Goal: Understand process/instructions: Learn how to perform a task or action

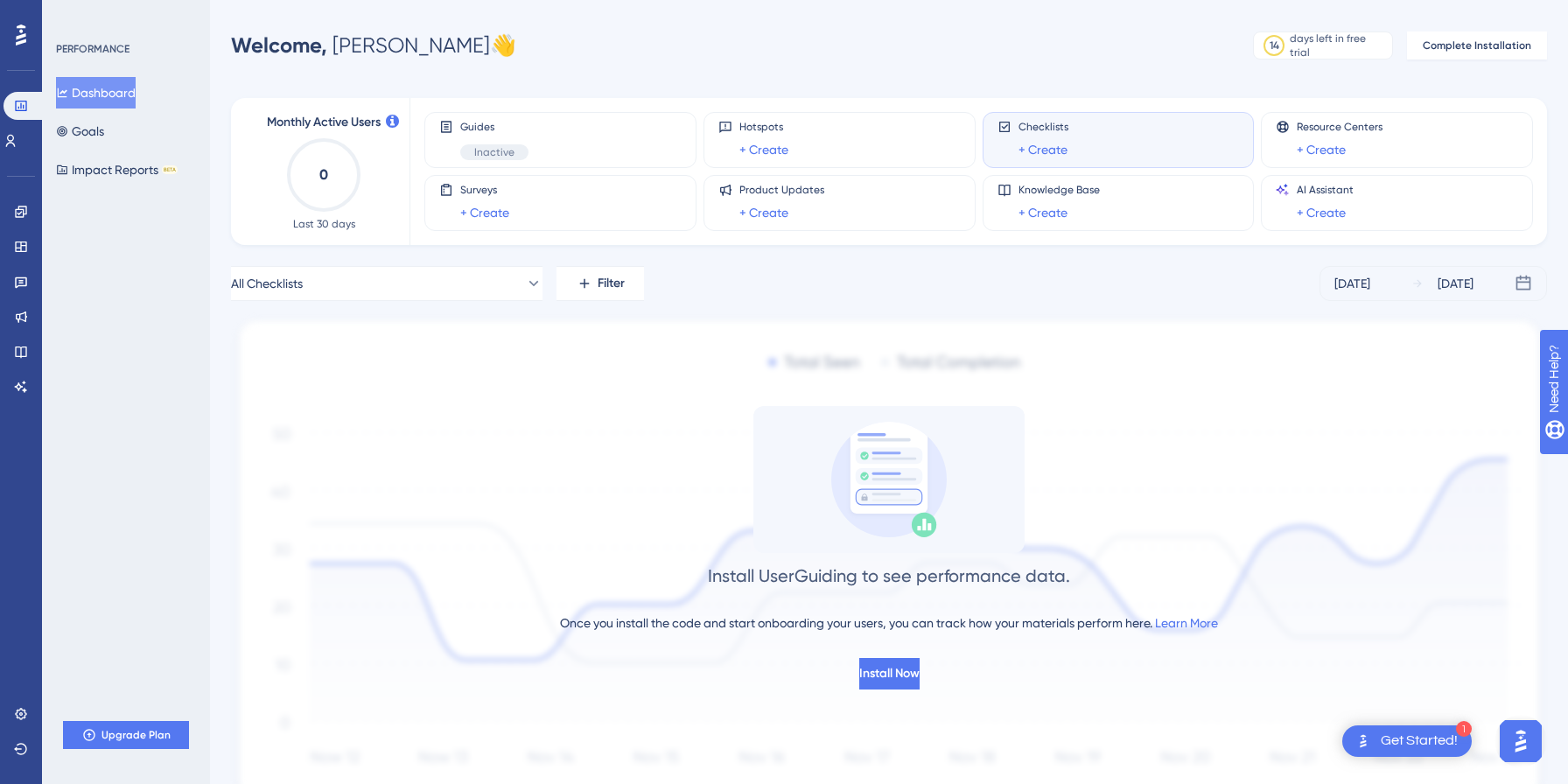
click at [840, 294] on div "All Checklists Filter [DATE] [DATE]" at bounding box center [889, 284] width 1316 height 35
click at [1167, 418] on div "Install UserGuiding to see performance data. Once you install the code and star…" at bounding box center [889, 547] width 1316 height 284
click at [1441, 751] on div "Get Started!" at bounding box center [1419, 741] width 77 height 19
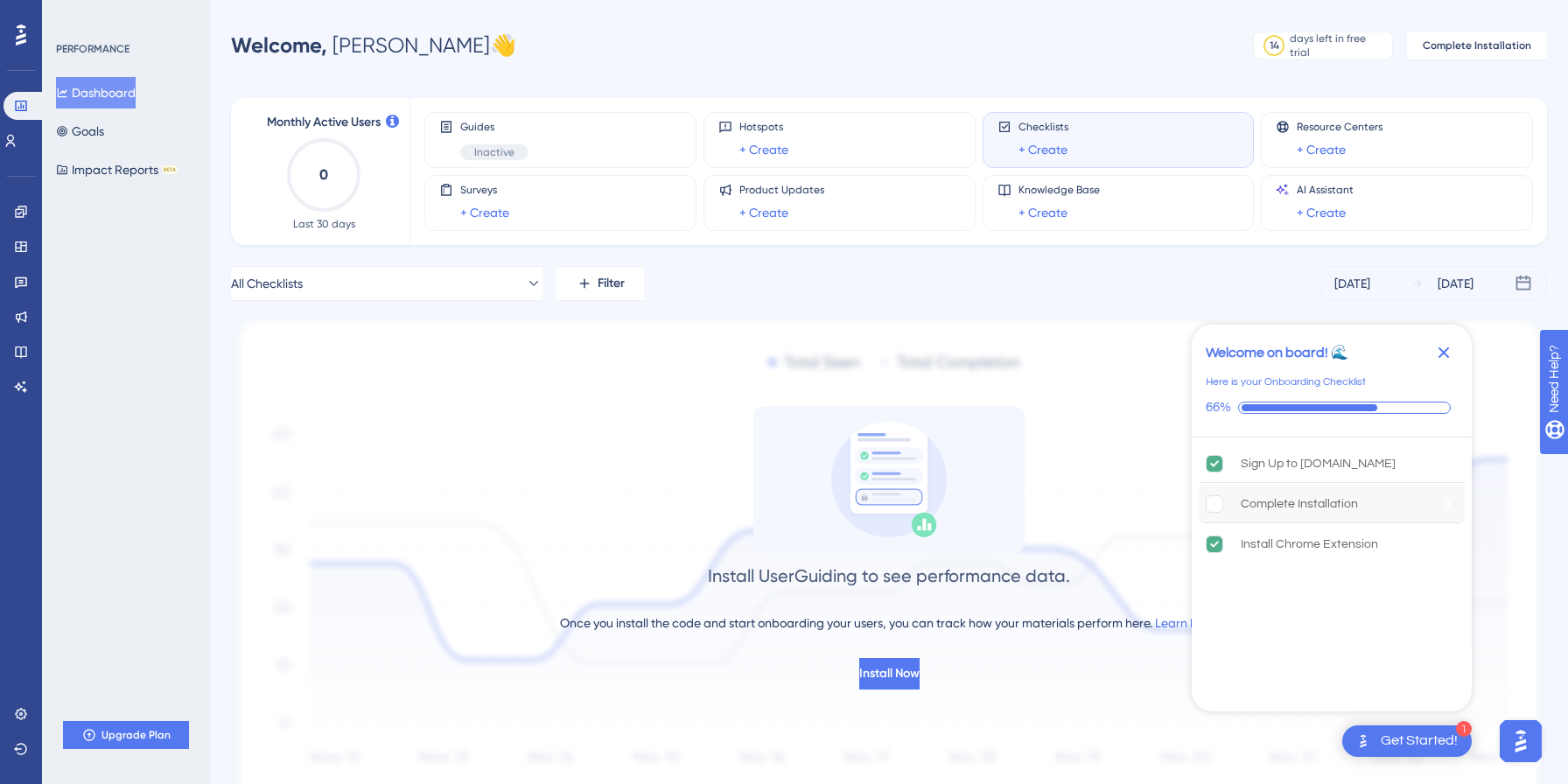
click at [1212, 501] on rect "Complete Installation is incomplete." at bounding box center [1214, 503] width 16 height 16
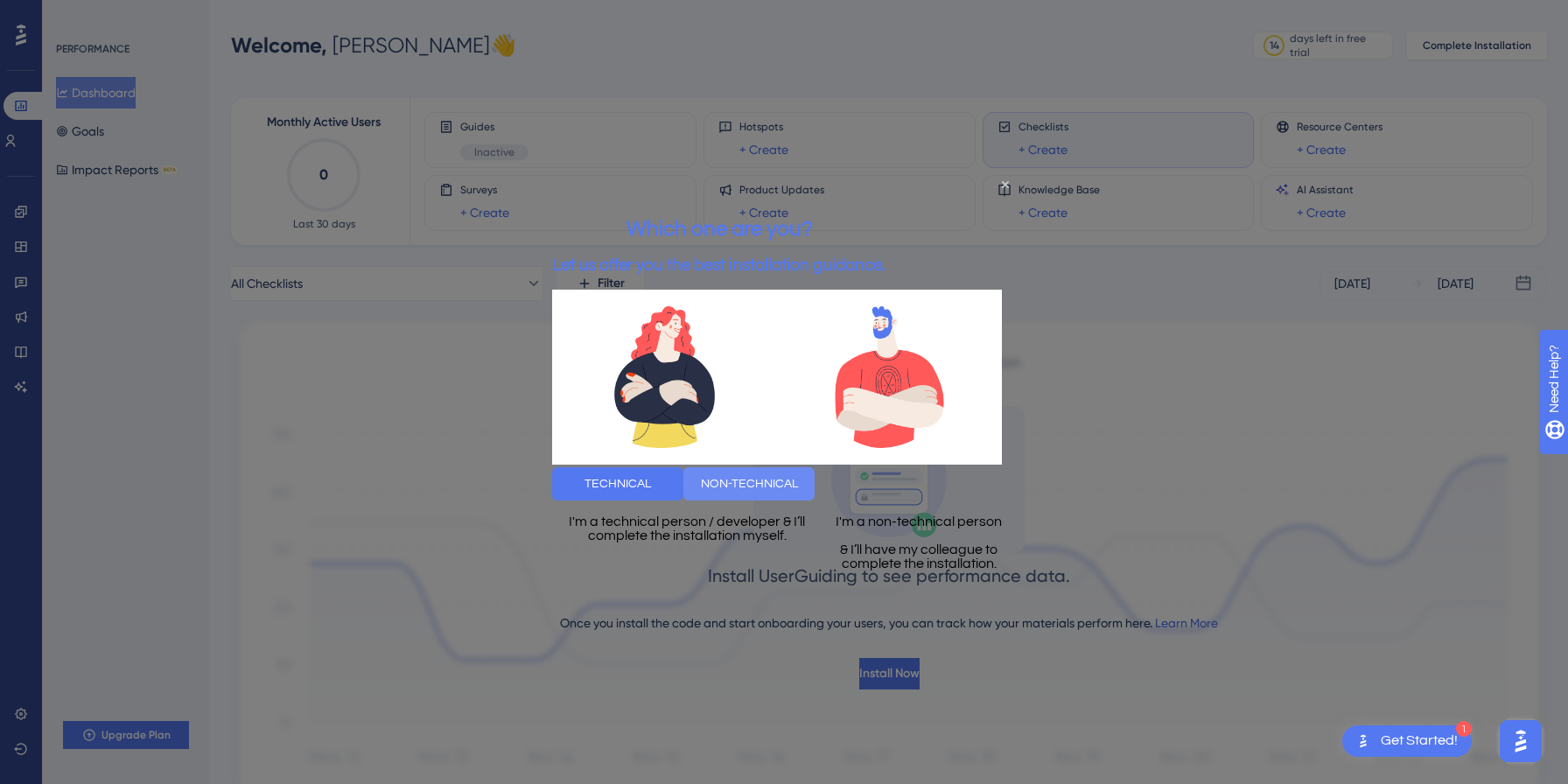
click at [815, 482] on button "NON-TECHNICAL" at bounding box center [749, 483] width 132 height 33
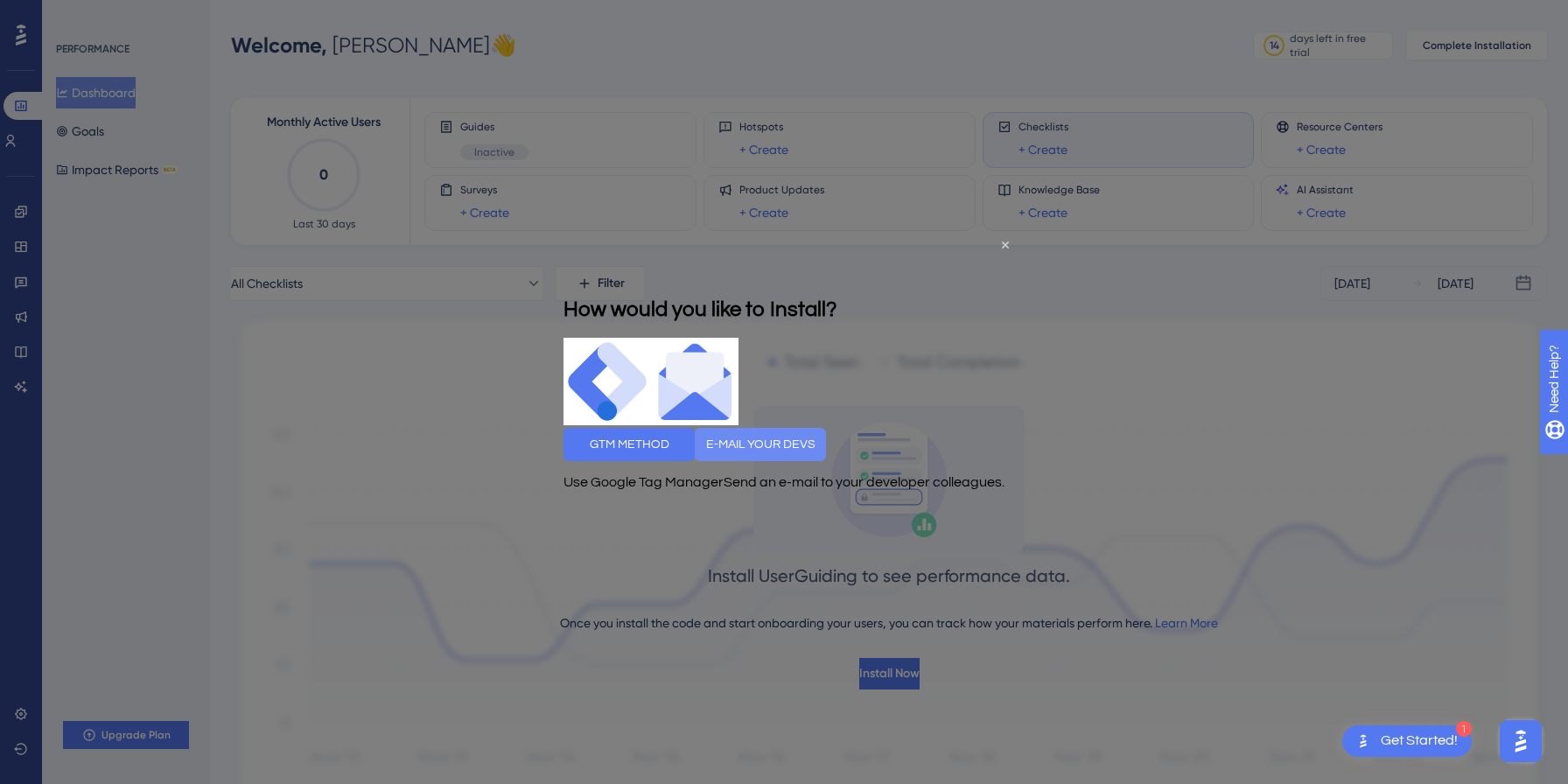
click at [826, 444] on button "E-MAIL YOUR DEVS" at bounding box center [761, 444] width 132 height 33
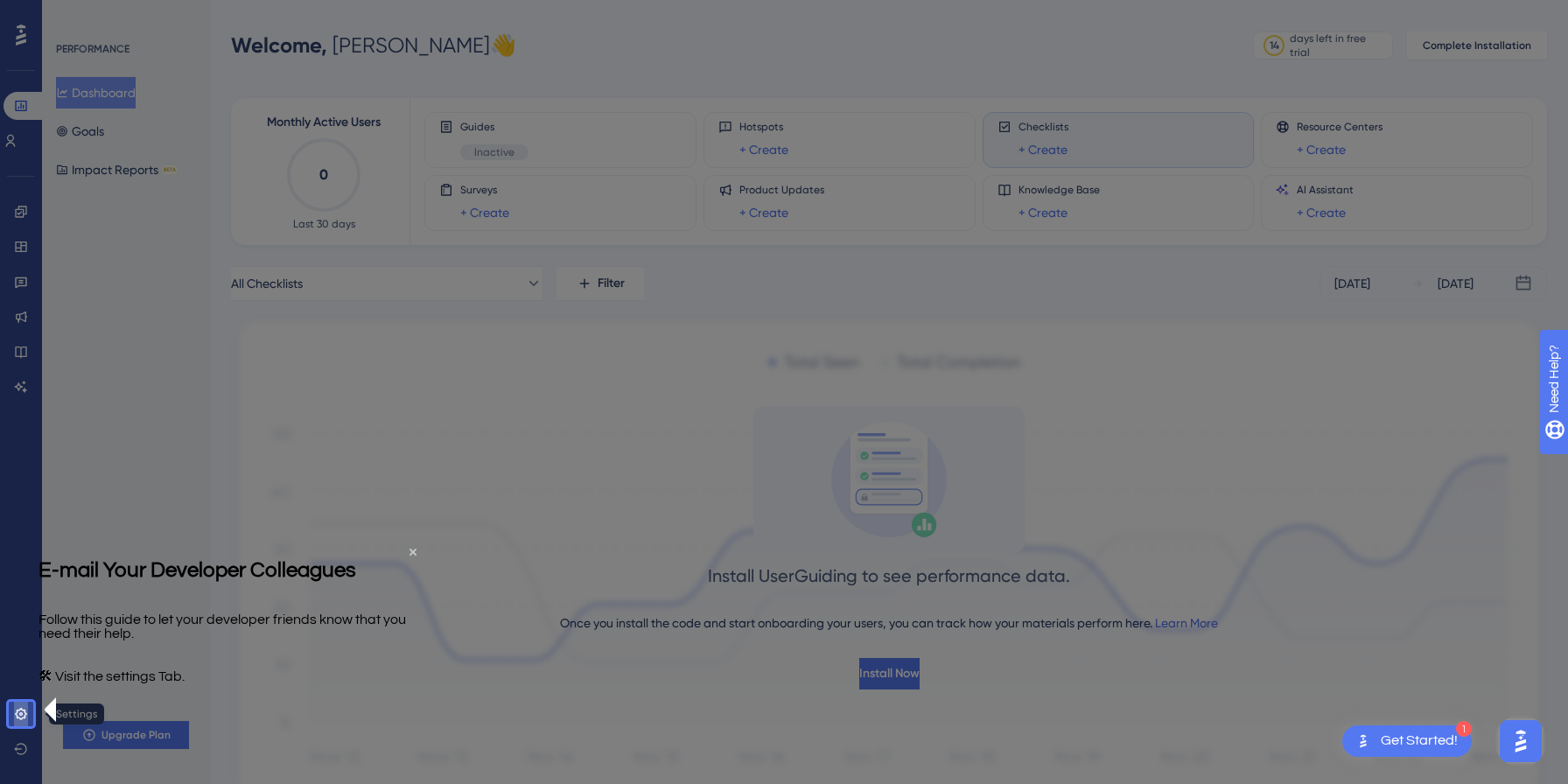
click at [16, 714] on icon at bounding box center [21, 714] width 11 height 11
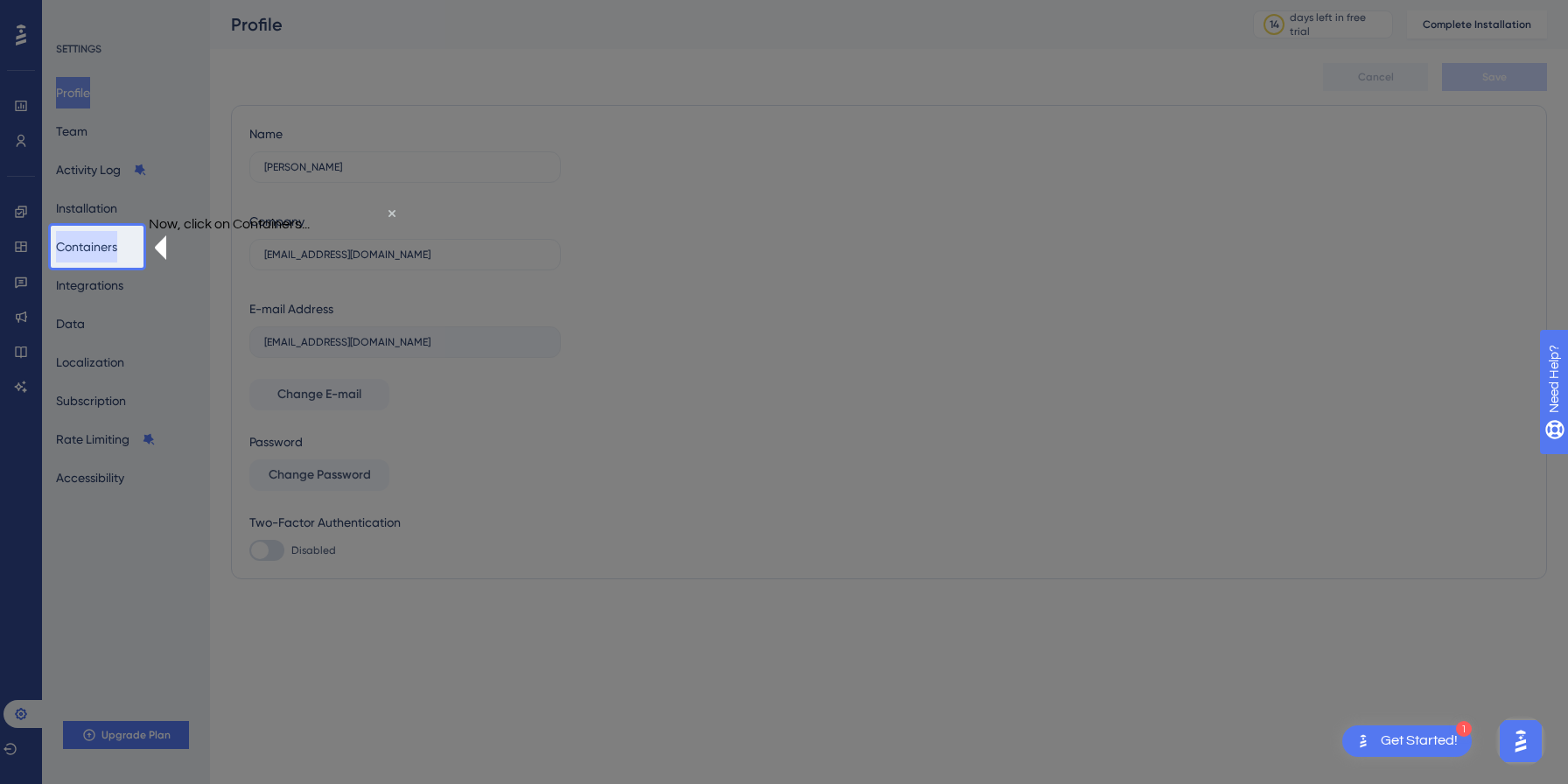
click at [117, 245] on button "Containers" at bounding box center [87, 246] width 61 height 32
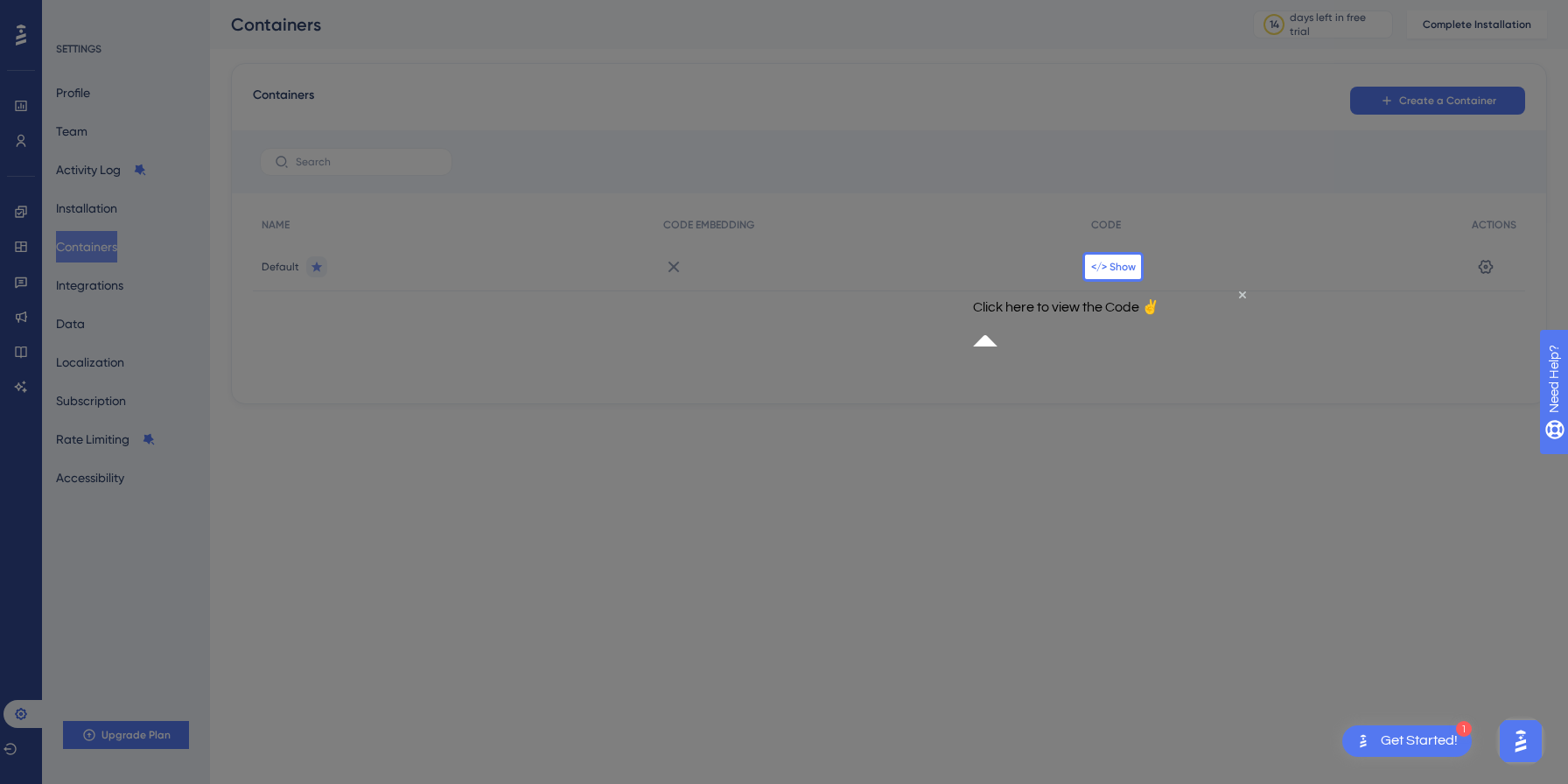
click at [1124, 269] on span "</> Show" at bounding box center [1113, 266] width 45 height 14
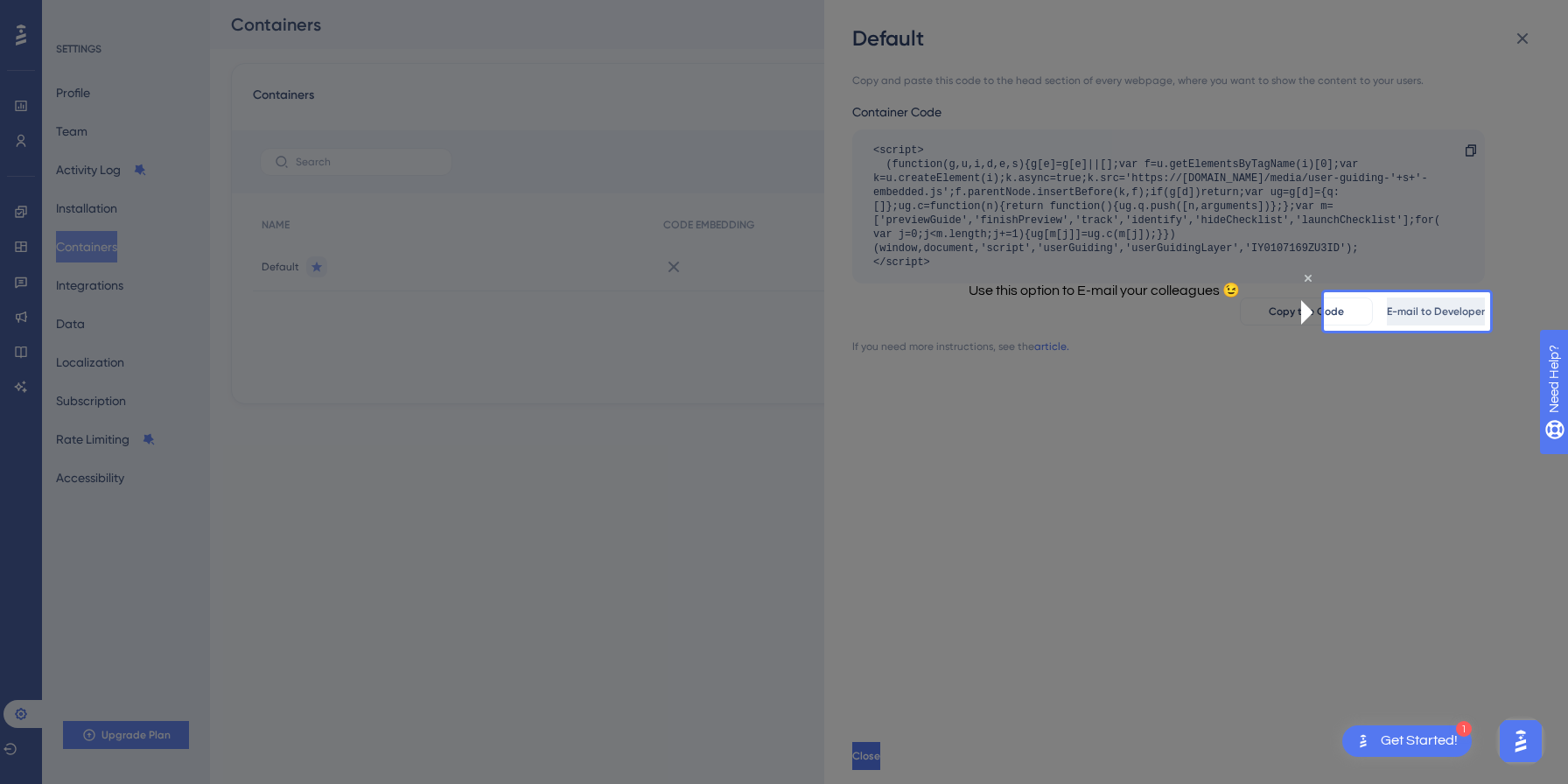
click at [1437, 316] on span "E-mail to Developer" at bounding box center [1435, 311] width 98 height 14
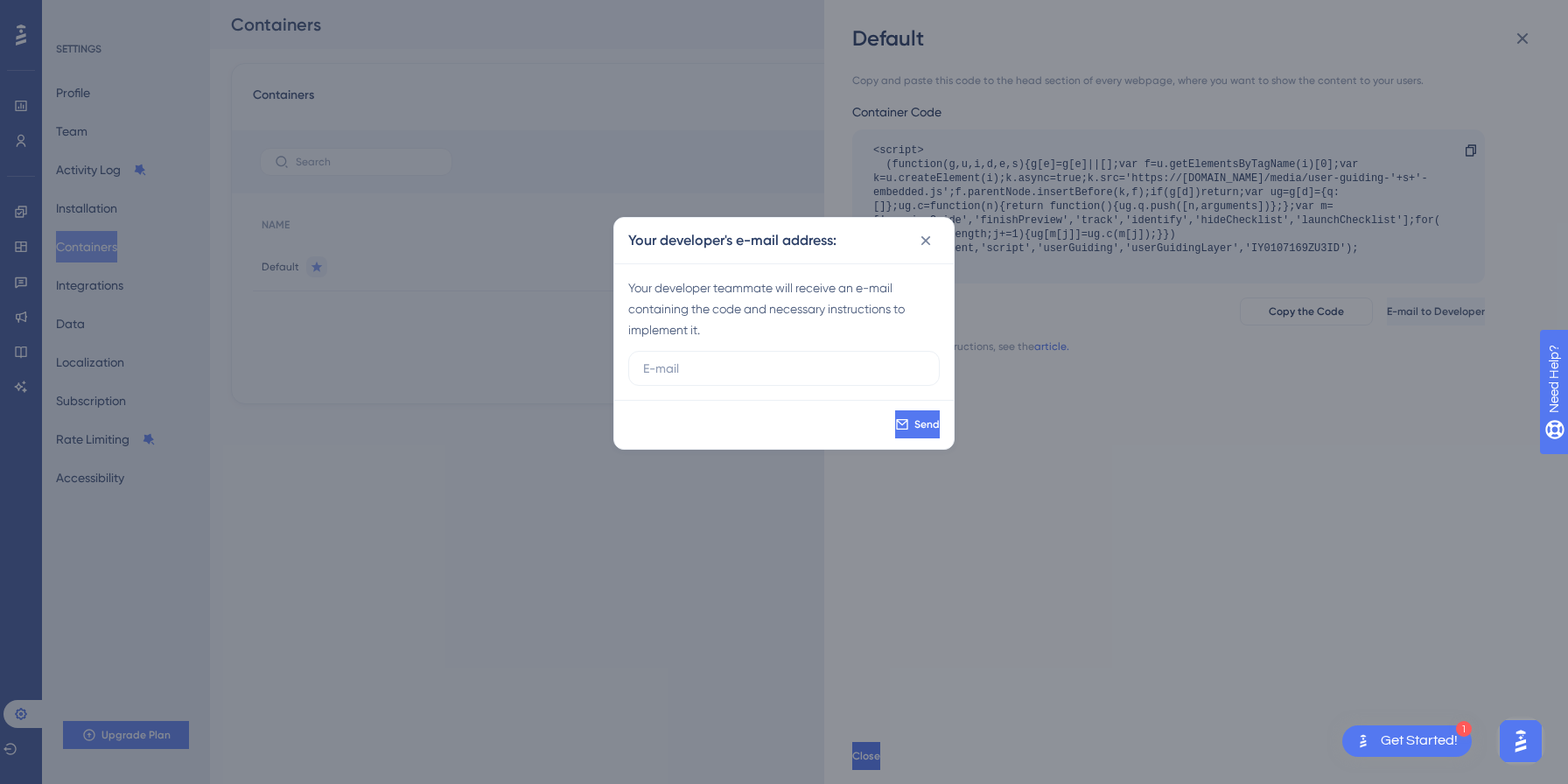
click at [653, 524] on div "Your developer's e-mail address: Your developer teammate will receive an e-mail…" at bounding box center [784, 392] width 1568 height 784
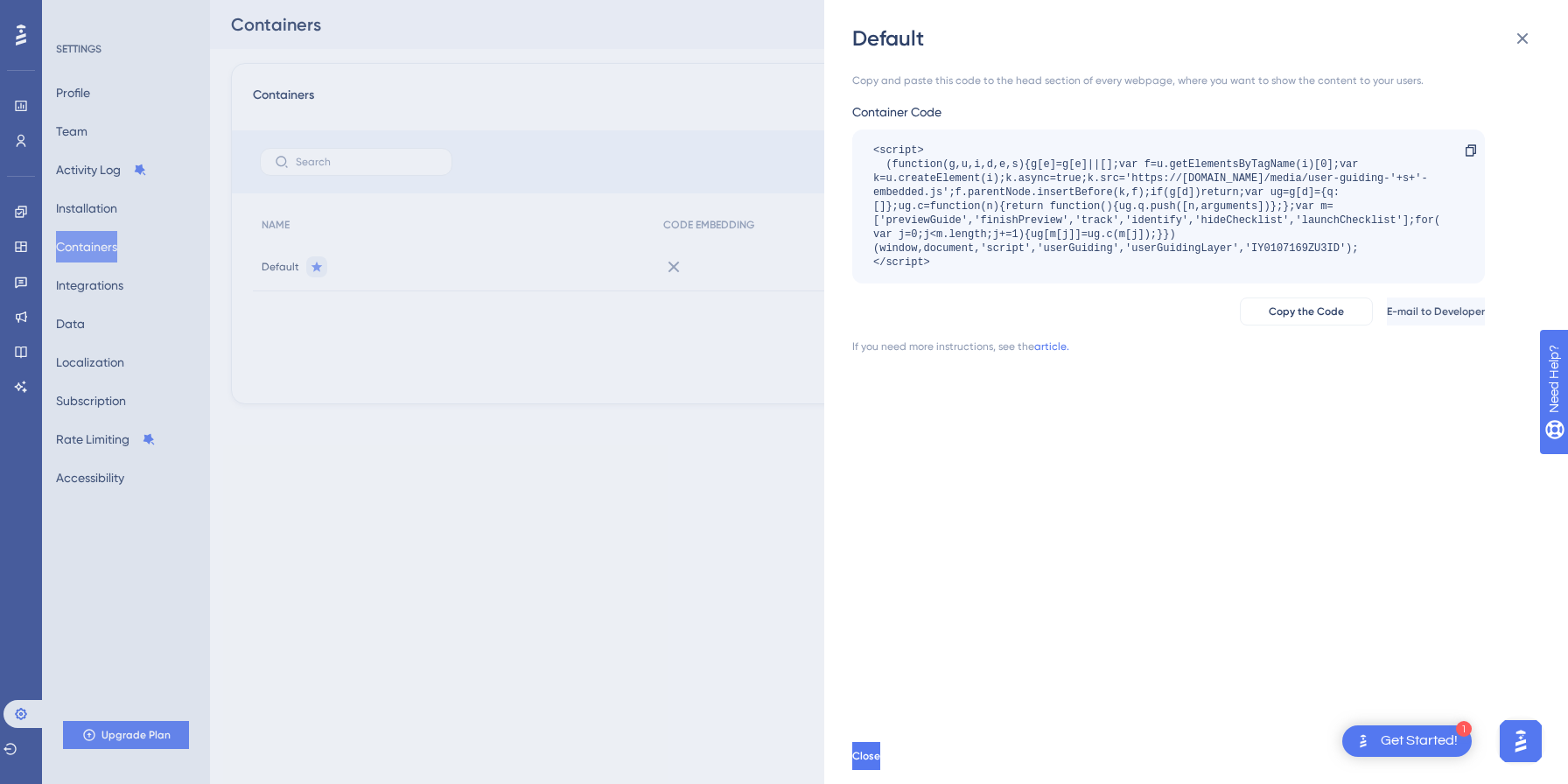
click at [653, 524] on div "Default Copy and paste this code to the head section of every webpage, where yo…" at bounding box center [784, 392] width 1568 height 784
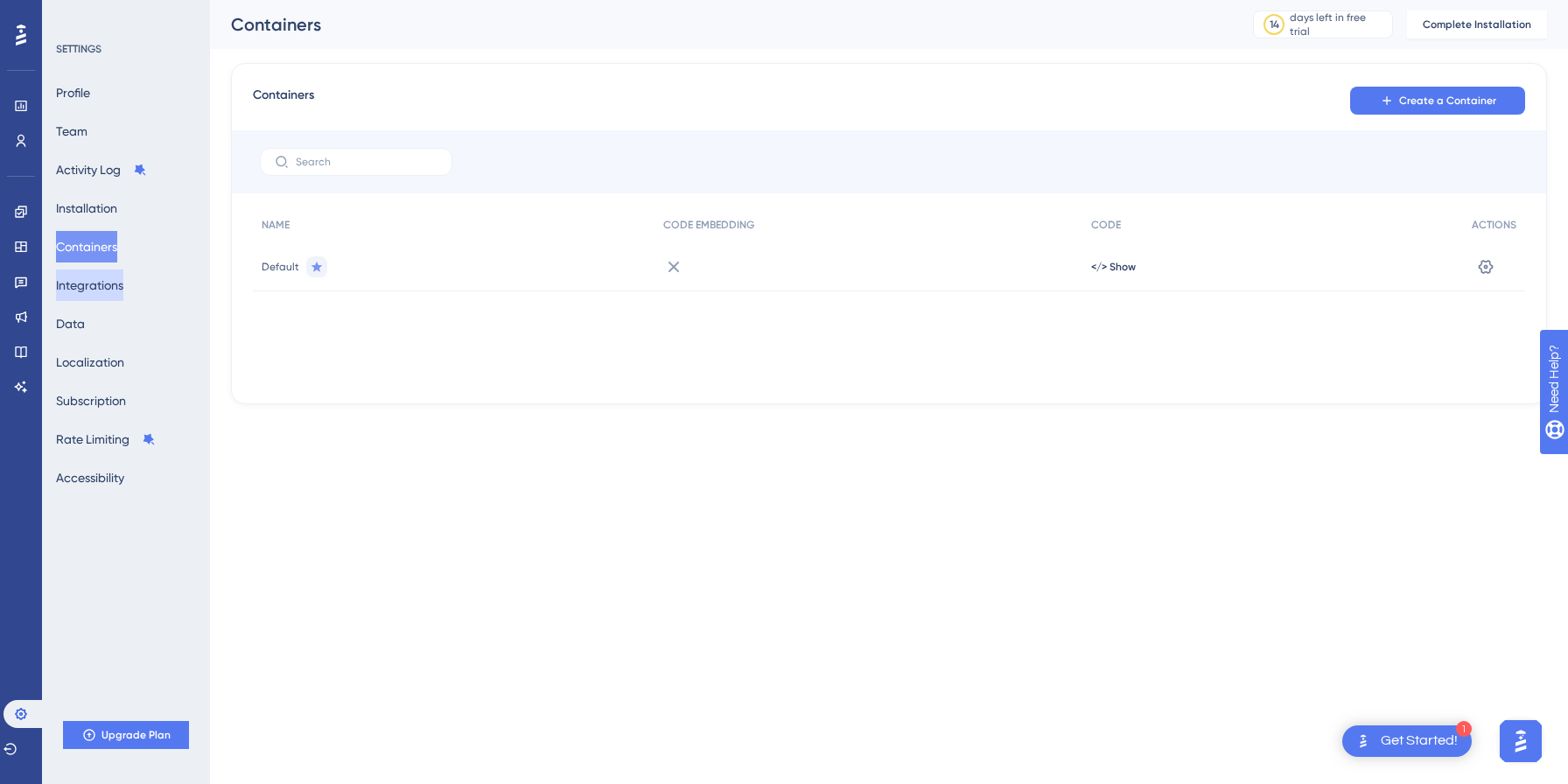
click at [94, 289] on button "Integrations" at bounding box center [90, 285] width 68 height 32
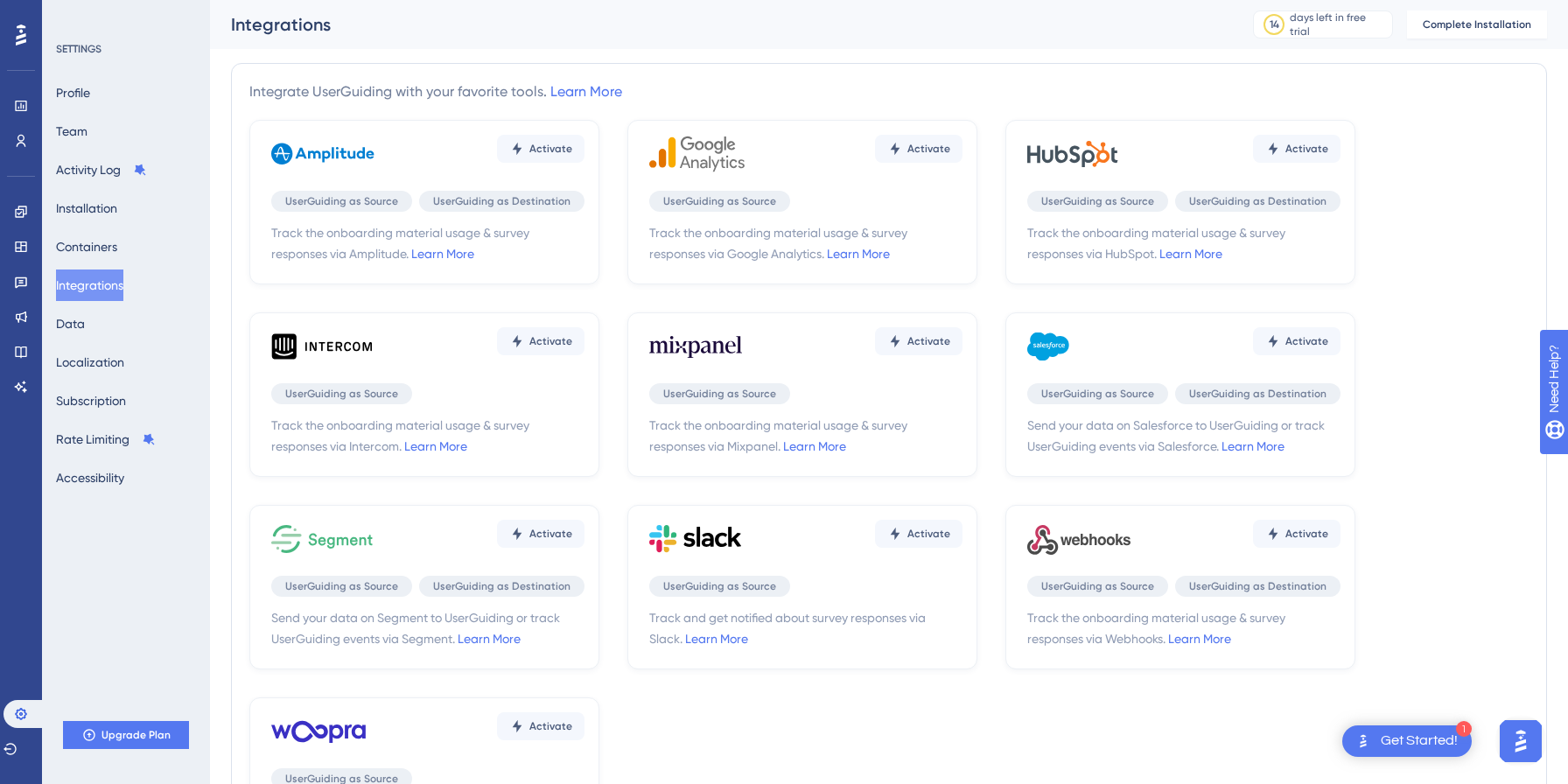
click at [112, 135] on div "Profile Team Activity Log Installation Containers Integrations Data Localizatio…" at bounding box center [127, 286] width 142 height 416
click at [26, 37] on icon at bounding box center [21, 35] width 10 height 23
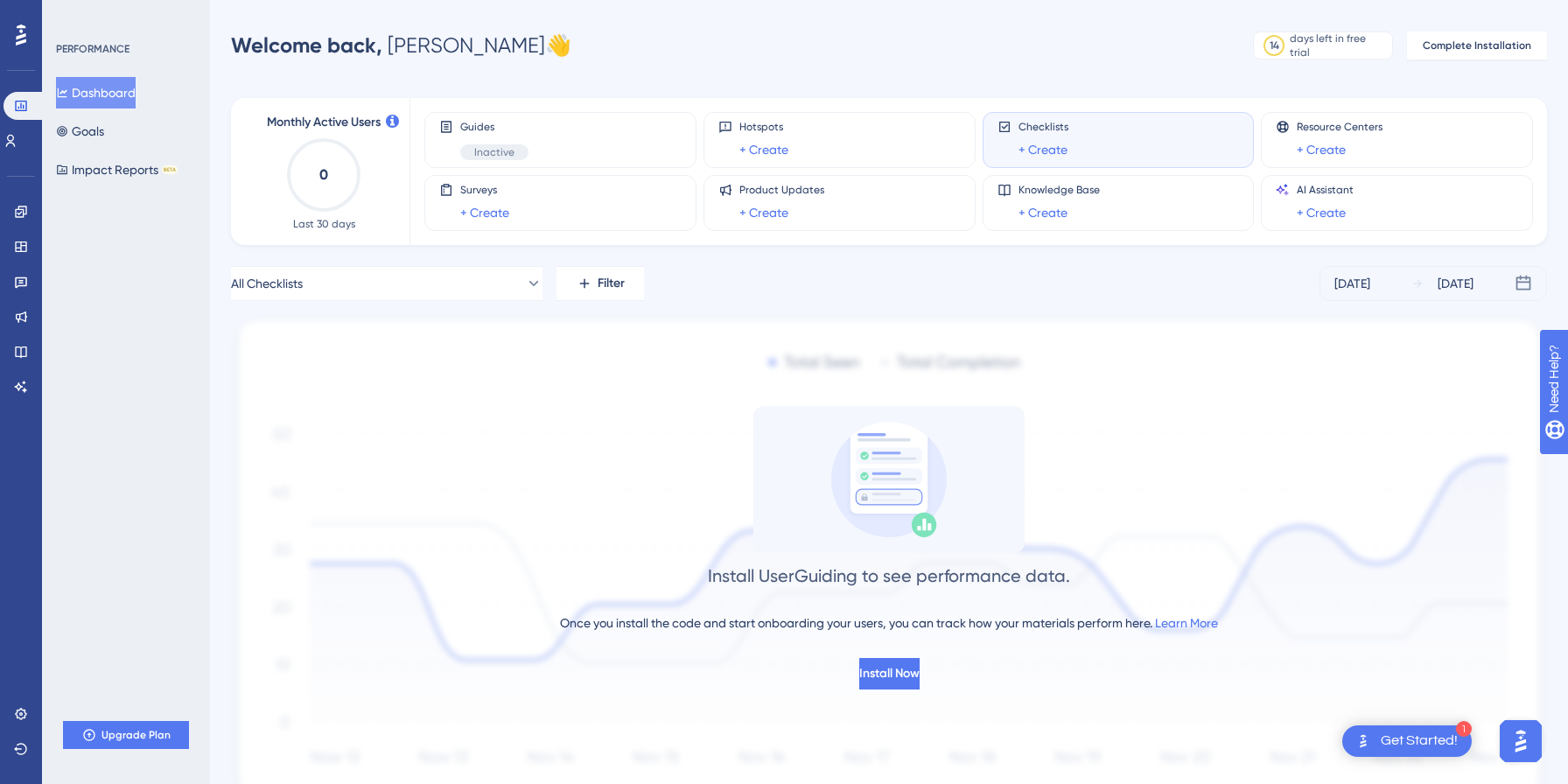
click at [21, 30] on icon at bounding box center [21, 35] width 10 height 21
